Goal: Task Accomplishment & Management: Use online tool/utility

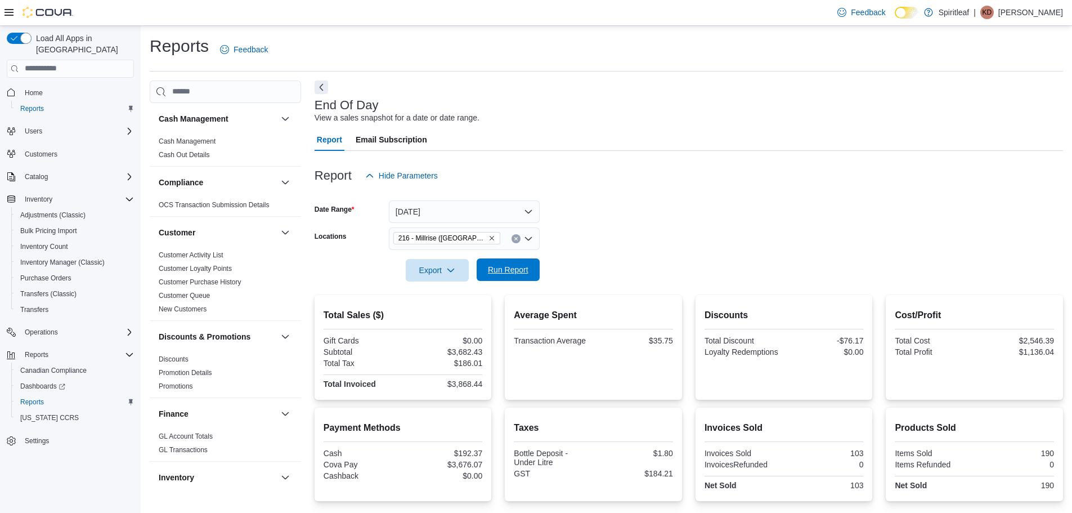
scroll to position [105, 0]
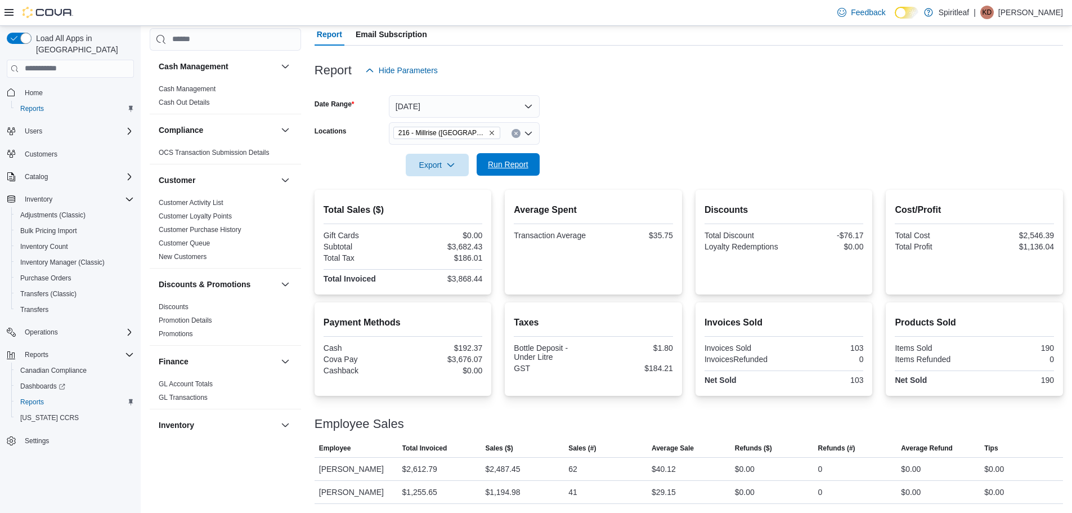
click at [514, 172] on span "Run Report" at bounding box center [508, 164] width 50 height 23
click at [503, 160] on span "Run Report" at bounding box center [508, 164] width 41 height 11
click at [29, 88] on span "Home" at bounding box center [34, 92] width 18 height 9
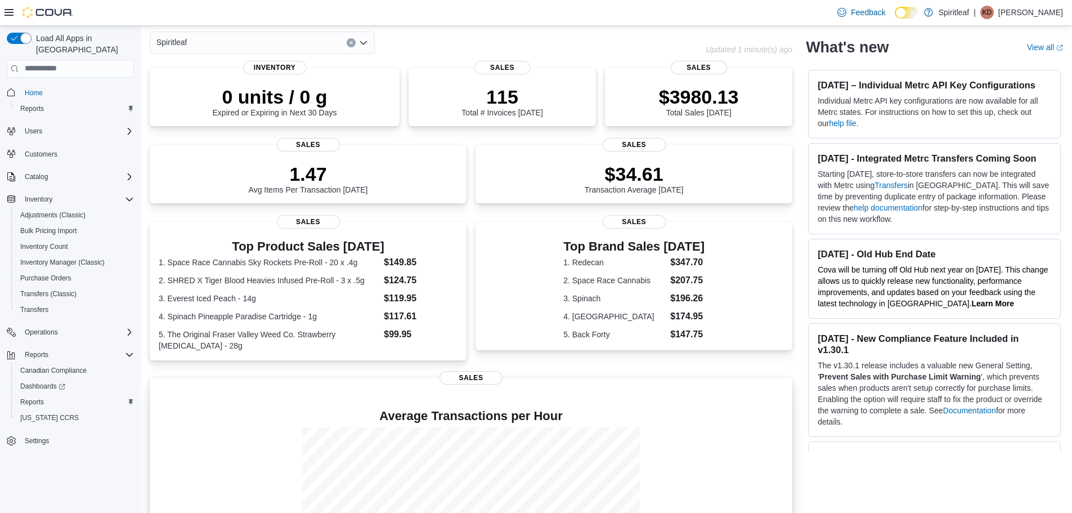
scroll to position [156, 0]
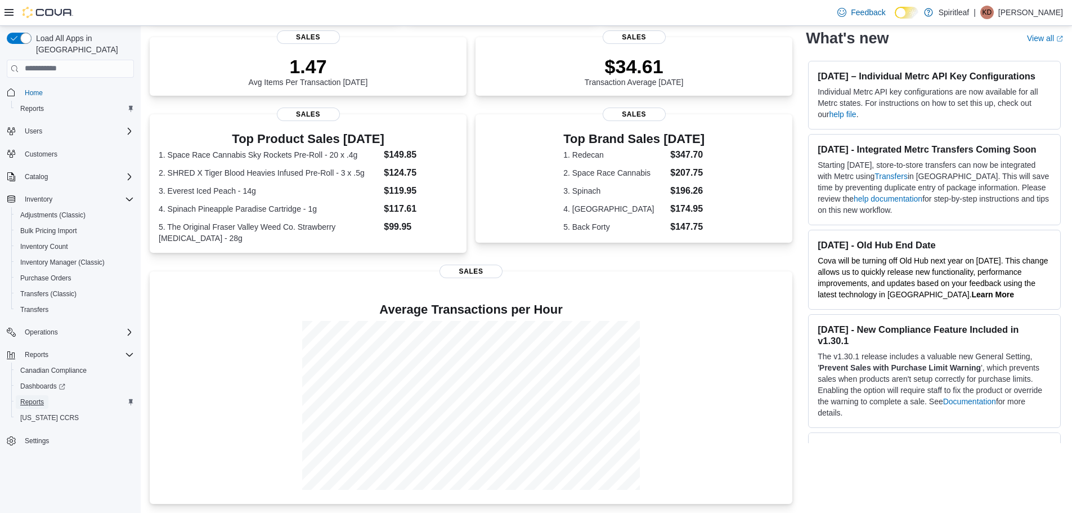
click at [33, 397] on span "Reports" at bounding box center [32, 401] width 24 height 9
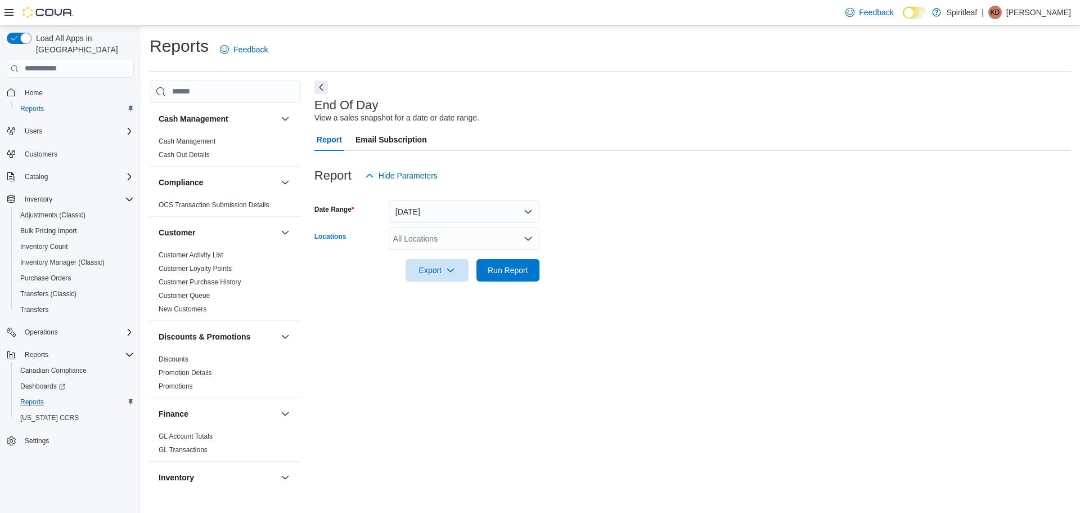
click at [429, 231] on div "All Locations" at bounding box center [464, 238] width 151 height 23
type input "***"
click at [465, 243] on div "***" at bounding box center [464, 238] width 151 height 23
click at [472, 255] on span "216 - Millrise ([GEOGRAPHIC_DATA])" at bounding box center [497, 257] width 134 height 11
click at [584, 280] on form "Date Range [DATE] Locations 216 - [GEOGRAPHIC_DATA] ([GEOGRAPHIC_DATA]) Export …" at bounding box center [693, 234] width 757 height 95
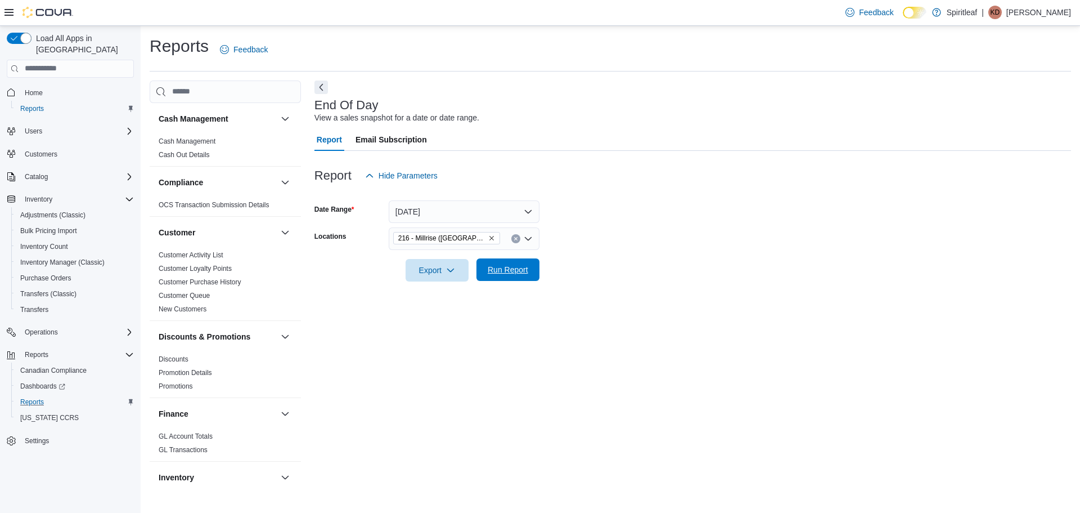
click at [517, 265] on span "Run Report" at bounding box center [508, 269] width 41 height 11
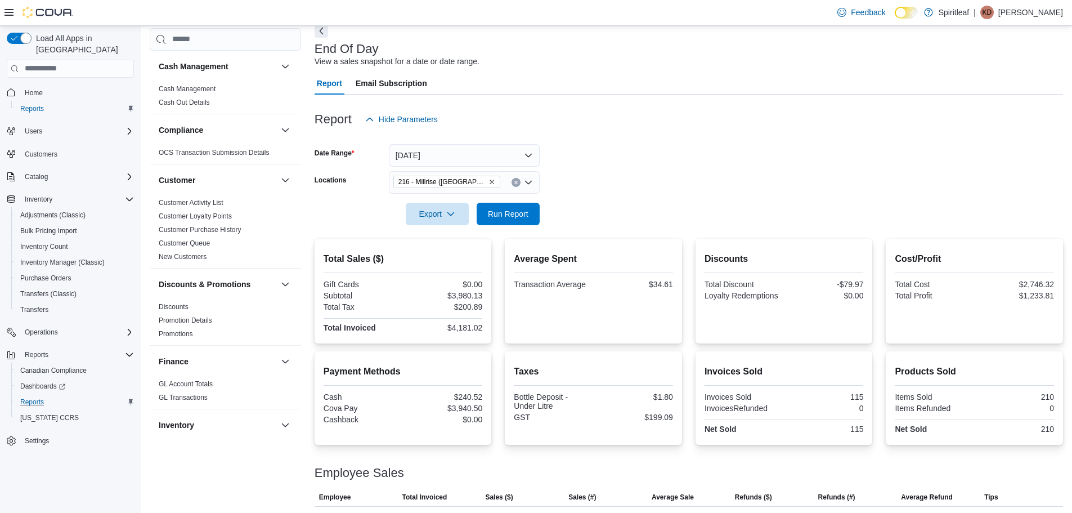
scroll to position [105, 0]
